Goal: Information Seeking & Learning: Learn about a topic

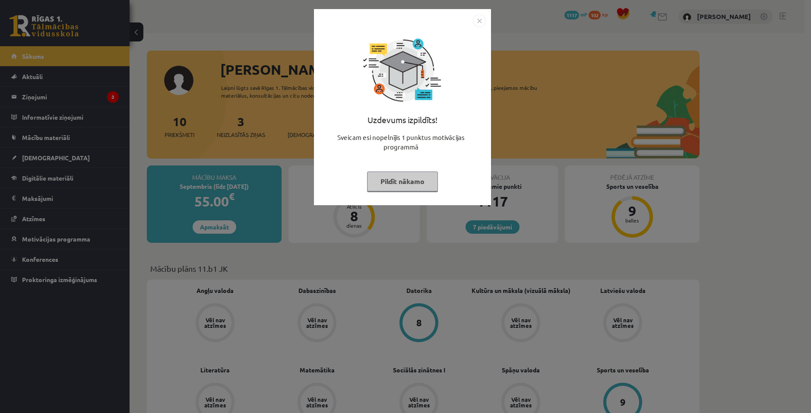
click at [478, 22] on img "Close" at bounding box center [479, 20] width 13 height 13
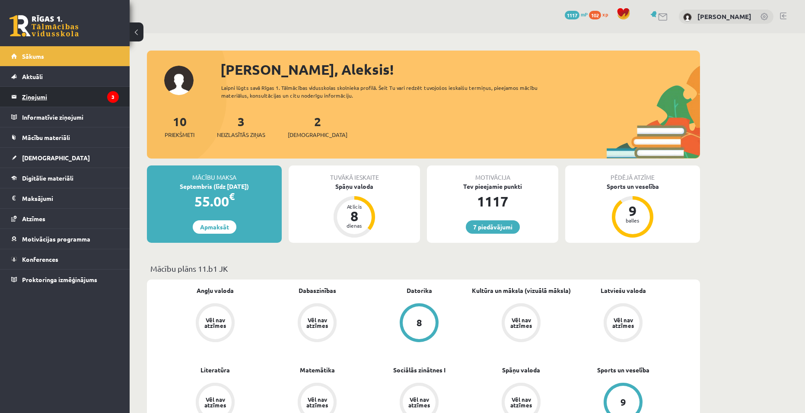
click at [51, 102] on legend "Ziņojumi 3" at bounding box center [70, 97] width 97 height 20
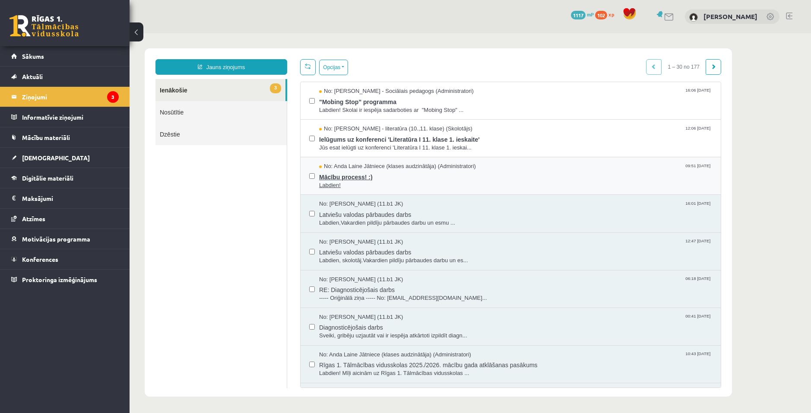
click at [382, 178] on span "Mācību process! :)" at bounding box center [515, 176] width 393 height 11
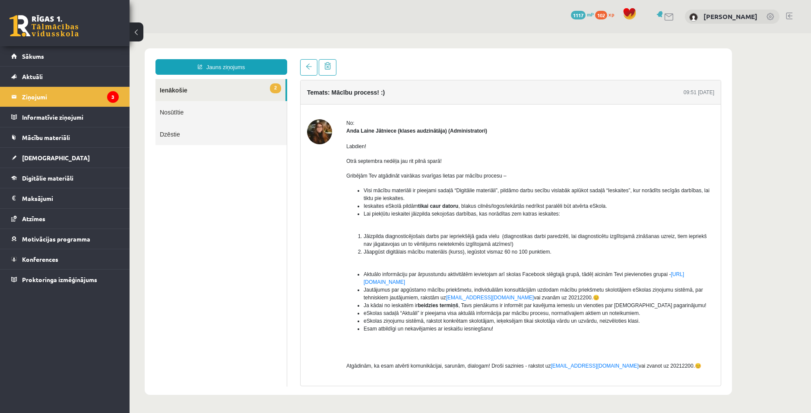
click at [179, 307] on ul "2 Ienākošie Nosūtītie Dzēstie" at bounding box center [221, 233] width 132 height 308
click at [304, 66] on link at bounding box center [308, 67] width 17 height 16
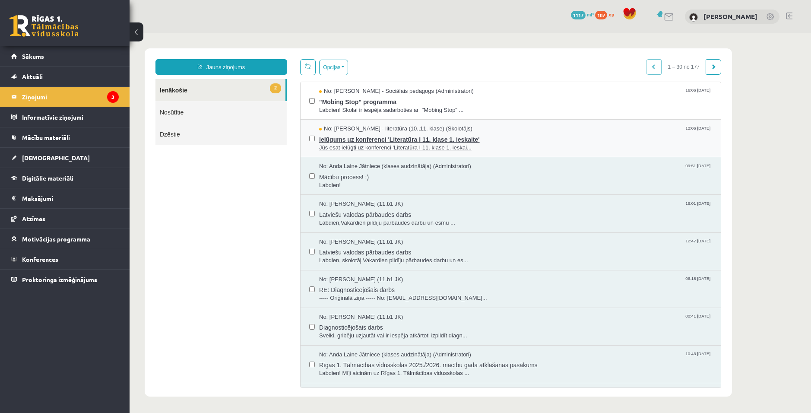
click at [368, 130] on span "No: [PERSON_NAME] - literatūra (10.,11. klase) (Skolotājs)" at bounding box center [395, 129] width 153 height 8
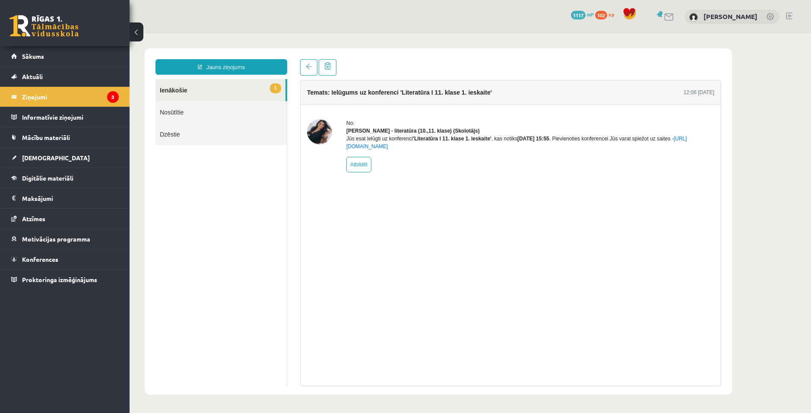
drag, startPoint x: 295, startPoint y: 57, endPoint x: 301, endPoint y: 59, distance: 6.2
click at [295, 57] on div "Jauns ziņojums 1 Ienākošie Nosūtītie Dzēstie * ********* ********* ******* Tema…" at bounding box center [438, 221] width 587 height 346
click at [305, 60] on link at bounding box center [308, 67] width 17 height 16
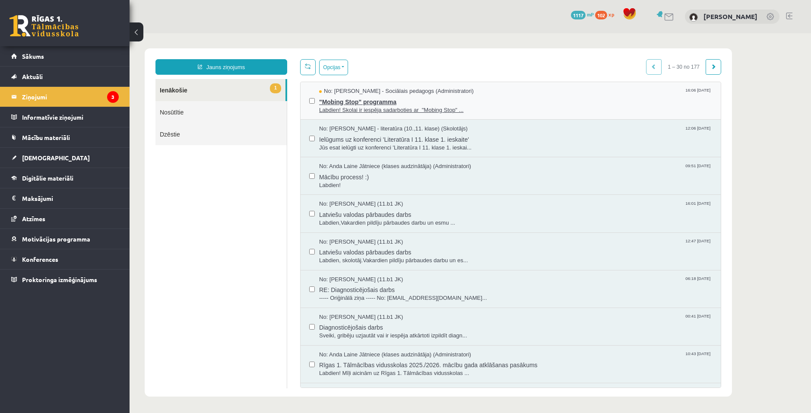
click at [333, 96] on span ""Mobing Stop" programma" at bounding box center [515, 100] width 393 height 11
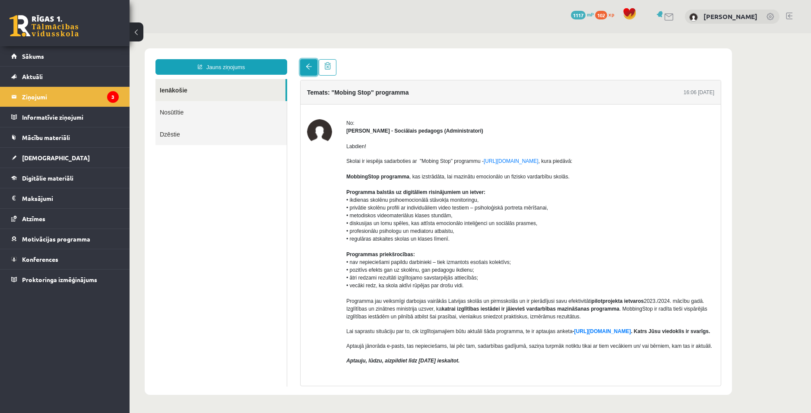
click at [305, 63] on link at bounding box center [308, 67] width 17 height 16
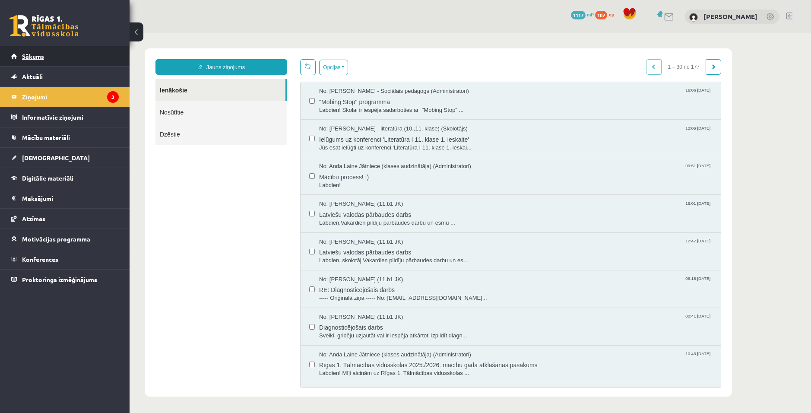
click at [49, 57] on link "Sākums" at bounding box center [65, 56] width 108 height 20
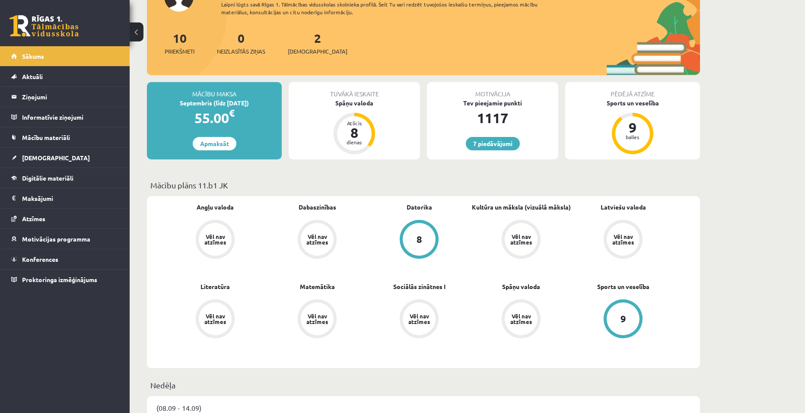
scroll to position [86, 0]
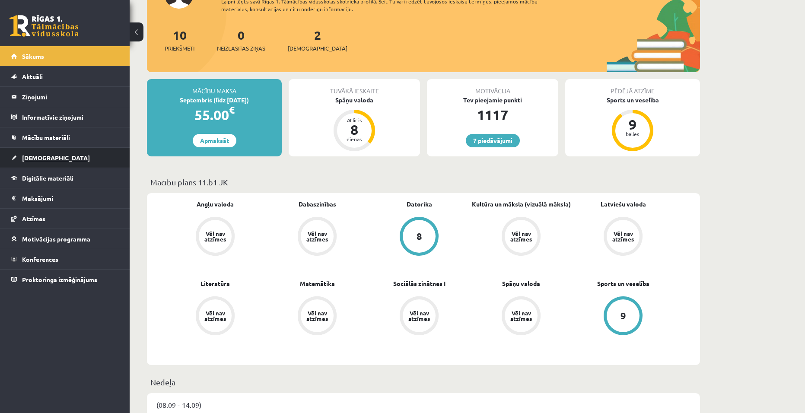
click at [33, 165] on link "[DEMOGRAPHIC_DATA]" at bounding box center [65, 158] width 108 height 20
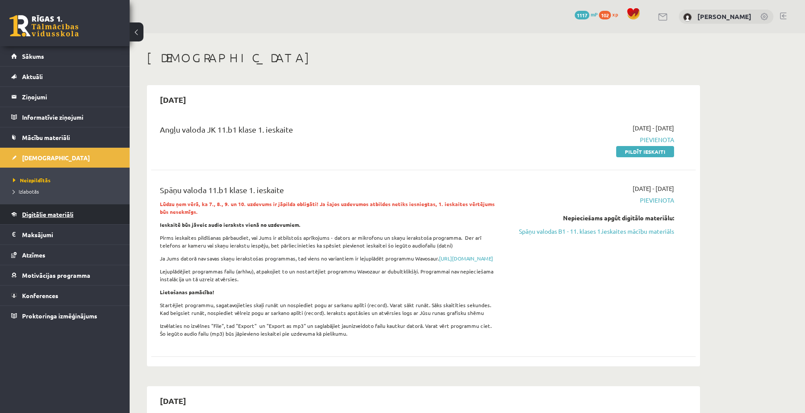
click at [40, 210] on link "Digitālie materiāli" at bounding box center [65, 214] width 108 height 20
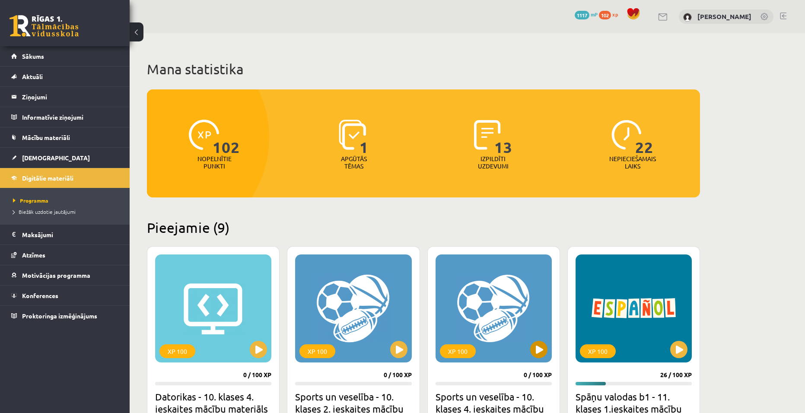
scroll to position [130, 0]
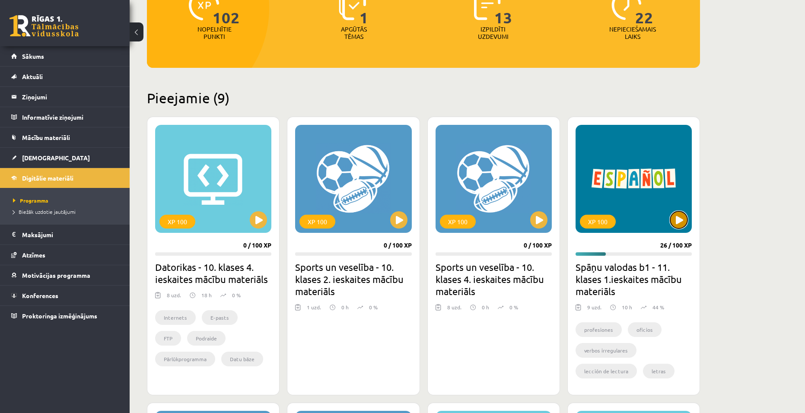
click at [679, 218] on button at bounding box center [678, 219] width 17 height 17
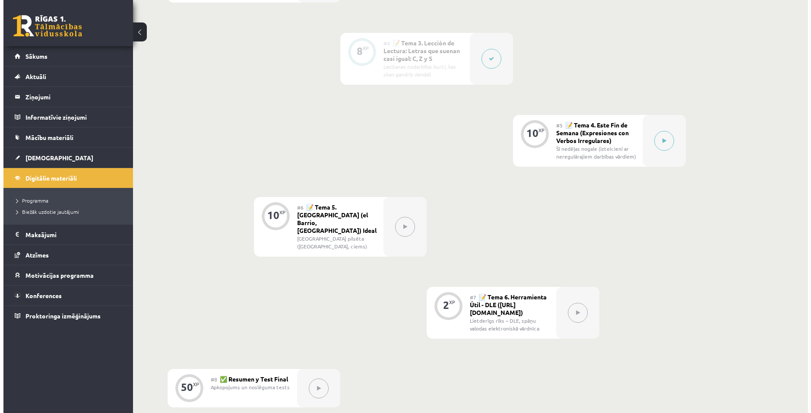
scroll to position [432, 0]
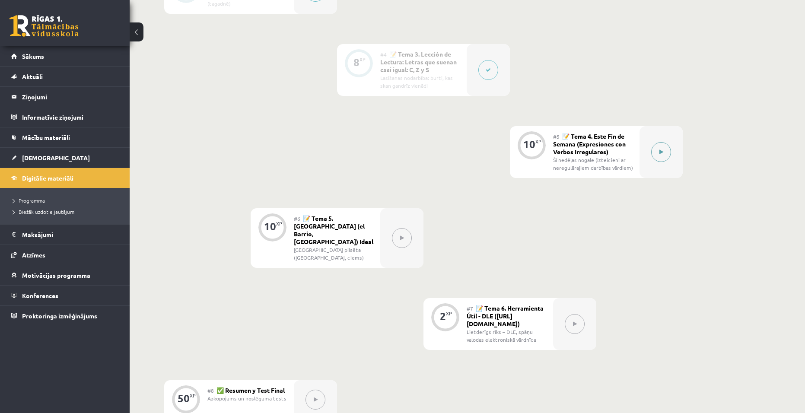
click at [659, 150] on icon at bounding box center [661, 151] width 4 height 5
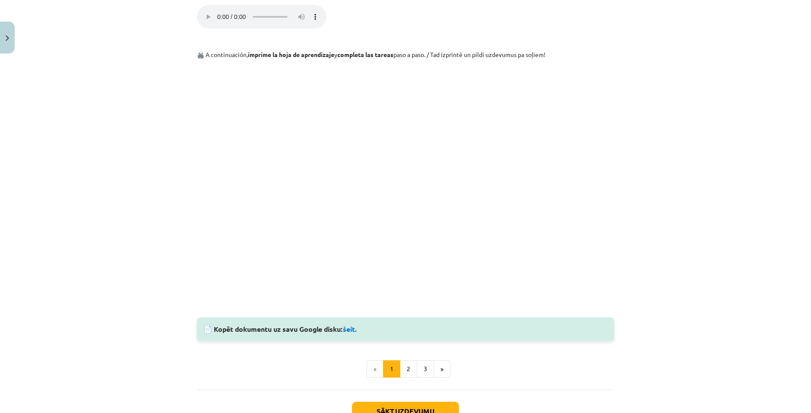
scroll to position [535, 0]
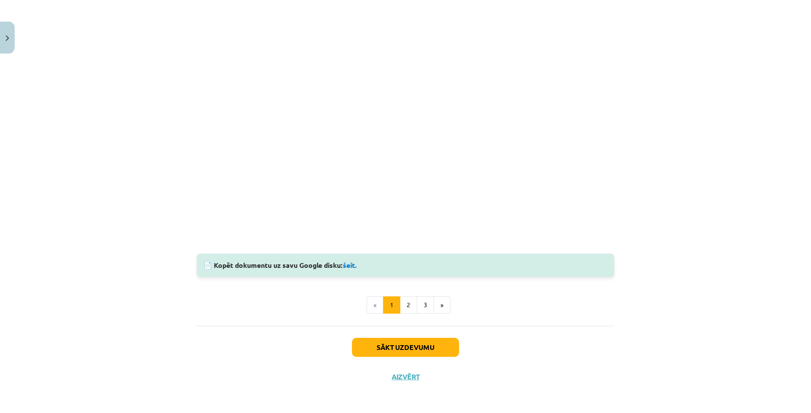
click at [340, 265] on div "📄 Kopēt dokumentu uz savu Google disku: šeit." at bounding box center [405, 265] width 417 height 23
click at [346, 265] on link "šeit." at bounding box center [350, 264] width 14 height 9
